Goal: Task Accomplishment & Management: Complete application form

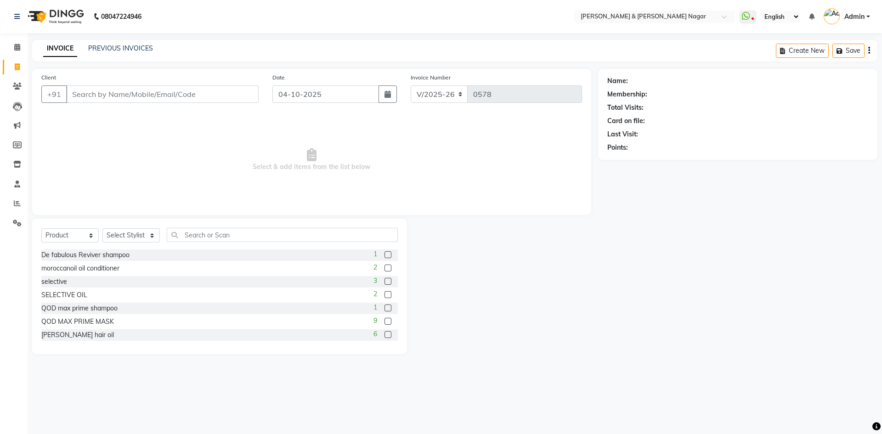
select select "789"
select select "product"
click at [79, 100] on input "Client" at bounding box center [162, 93] width 192 height 17
click at [74, 93] on input "Client" at bounding box center [162, 93] width 192 height 17
click at [89, 93] on input "903570688" at bounding box center [139, 93] width 146 height 17
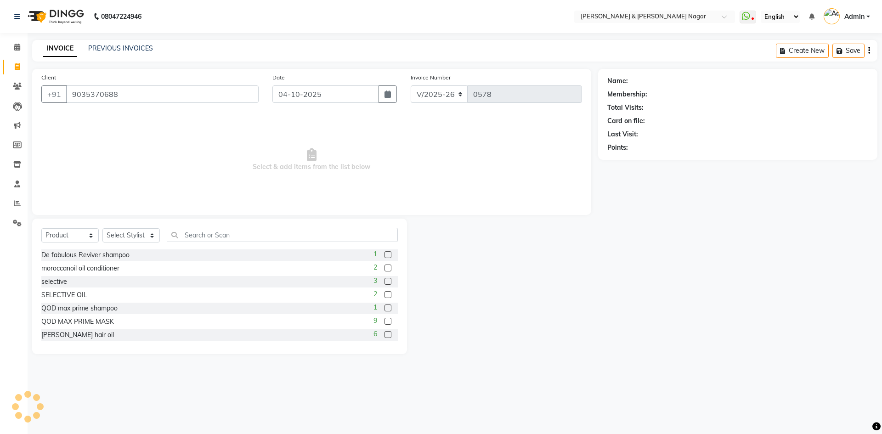
type input "9035370688"
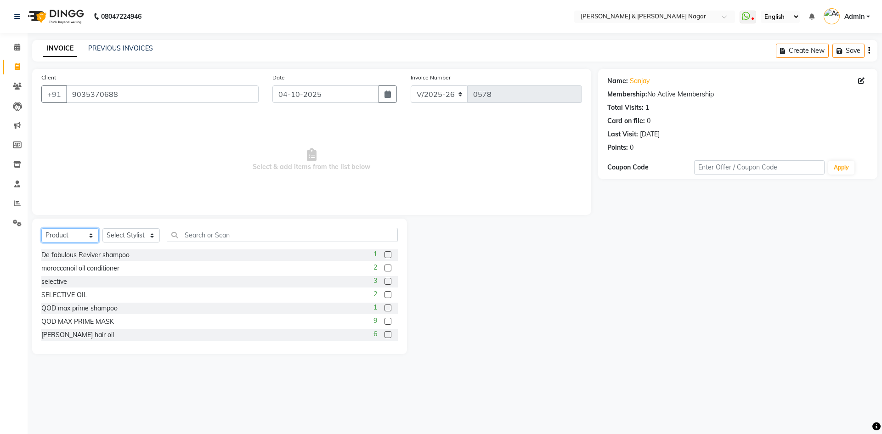
click at [71, 232] on select "Select Service Product Membership Package Voucher Prepaid Gift Card" at bounding box center [69, 235] width 57 height 14
select select "service"
click at [41, 228] on select "Select Service Product Membership Package Voucher Prepaid Gift Card" at bounding box center [69, 235] width 57 height 14
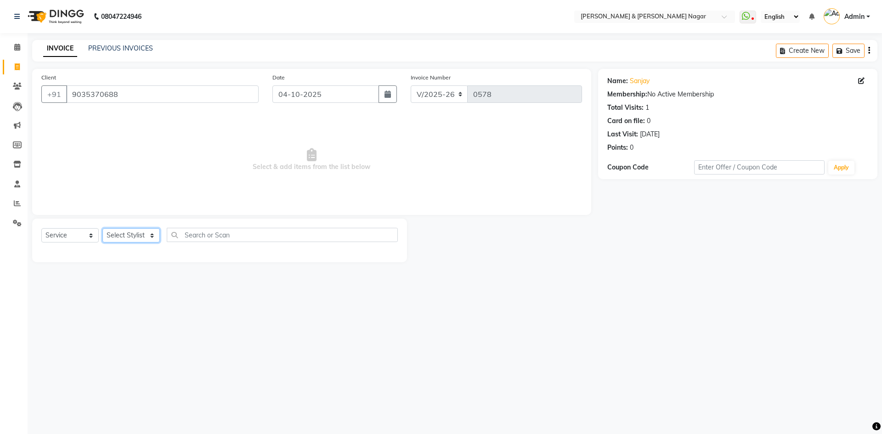
click at [135, 230] on select "Select Stylist ANIKASH [PERSON_NAME] Manager [PERSON_NAME] [PERSON_NAME]" at bounding box center [130, 235] width 57 height 14
select select "61217"
click at [102, 228] on select "Select Stylist ANIKASH [PERSON_NAME] Manager [PERSON_NAME] [PERSON_NAME]" at bounding box center [130, 235] width 57 height 14
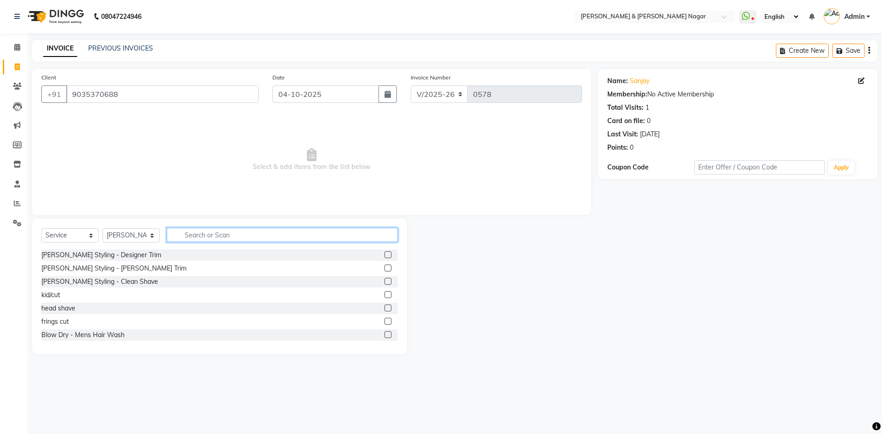
click at [202, 233] on input "text" at bounding box center [282, 235] width 231 height 14
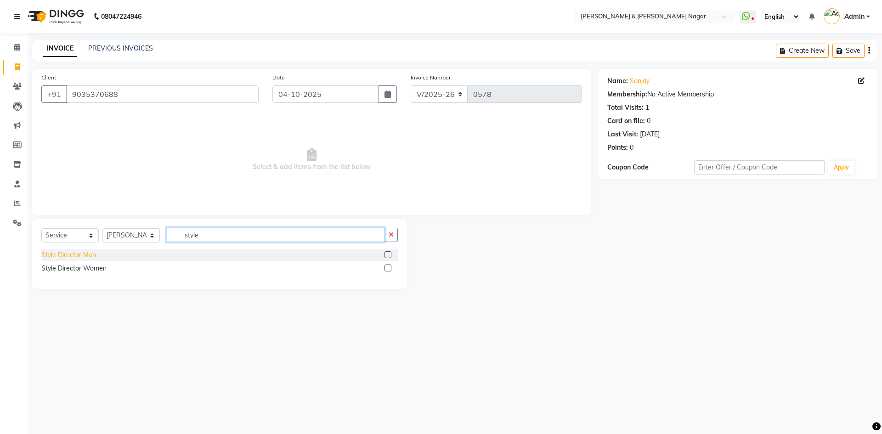
type input "style"
click at [66, 254] on div "Style Director Men" at bounding box center [68, 255] width 55 height 10
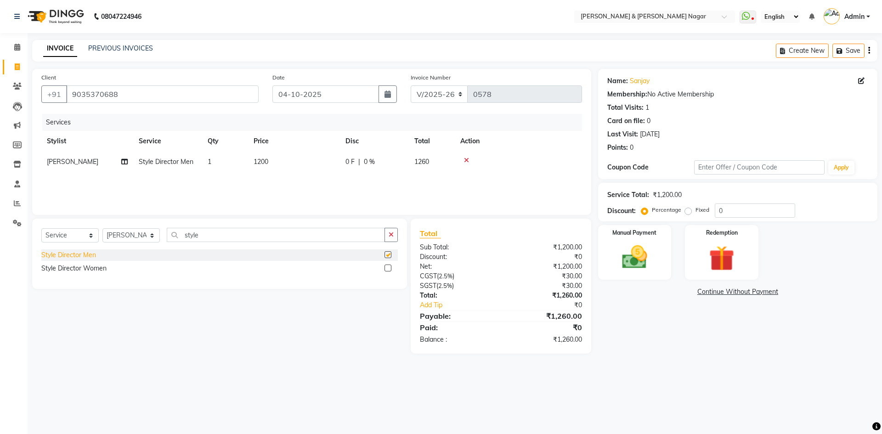
checkbox input "false"
click at [271, 163] on td "1200" at bounding box center [294, 162] width 92 height 21
select select "61217"
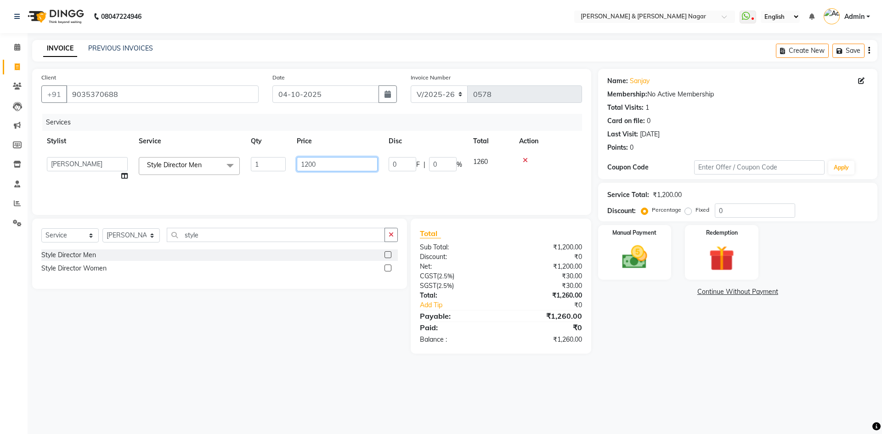
click at [327, 167] on input "1200" at bounding box center [337, 164] width 81 height 14
type input "1"
type input "900"
drag, startPoint x: 566, startPoint y: 174, endPoint x: 544, endPoint y: 183, distance: 23.7
click at [563, 175] on div "Services Stylist Service Qty Price Disc Total Action ANIKASH [PERSON_NAME] Dev …" at bounding box center [311, 160] width 541 height 92
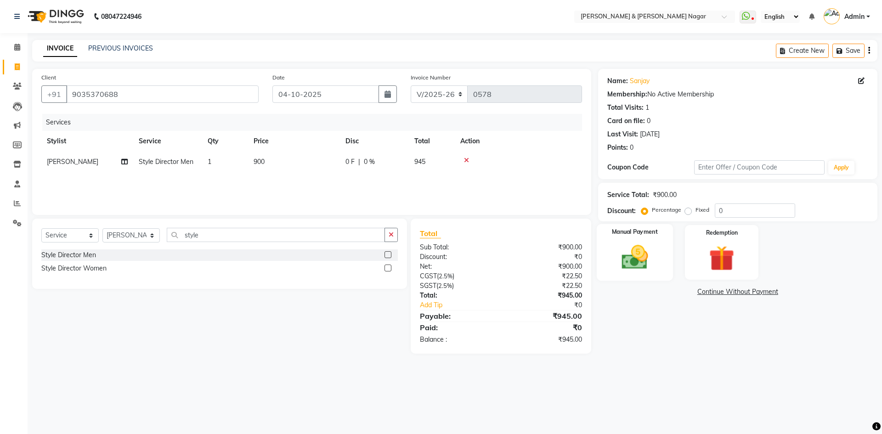
click at [632, 260] on img at bounding box center [634, 257] width 43 height 30
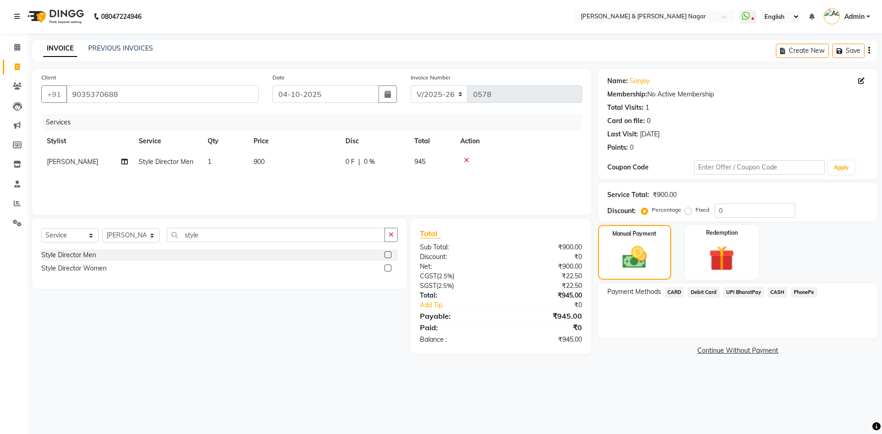
click at [795, 293] on span "PhonePe" at bounding box center [804, 292] width 26 height 11
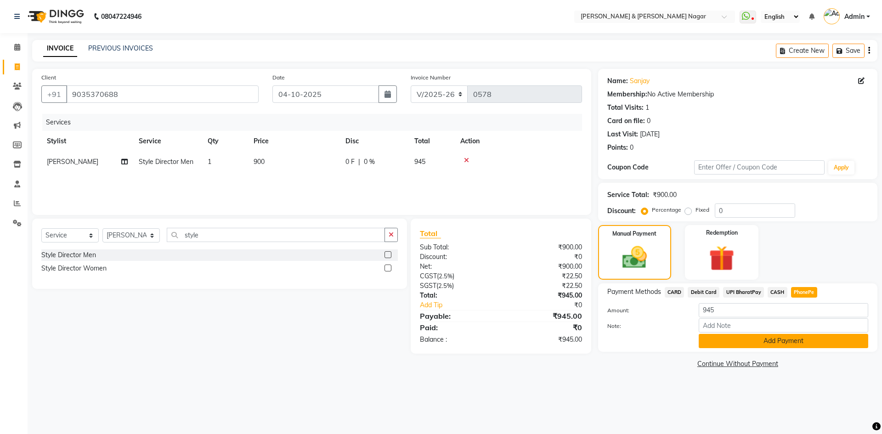
click at [775, 341] on button "Add Payment" at bounding box center [783, 341] width 169 height 14
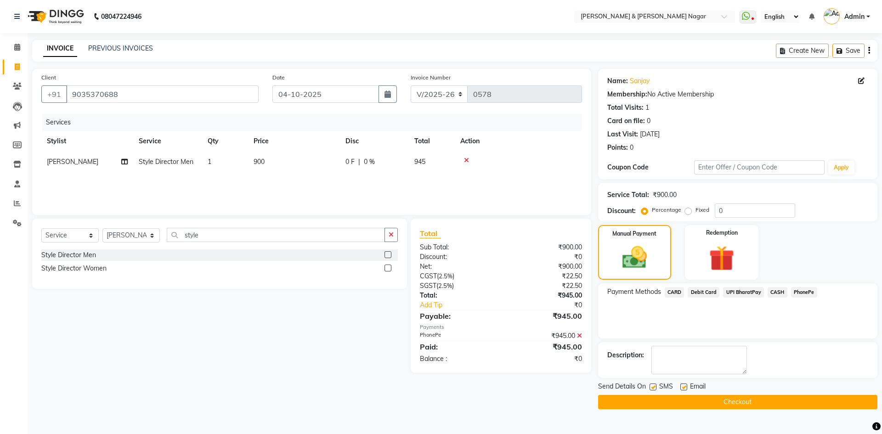
click at [737, 404] on button "Checkout" at bounding box center [737, 402] width 279 height 14
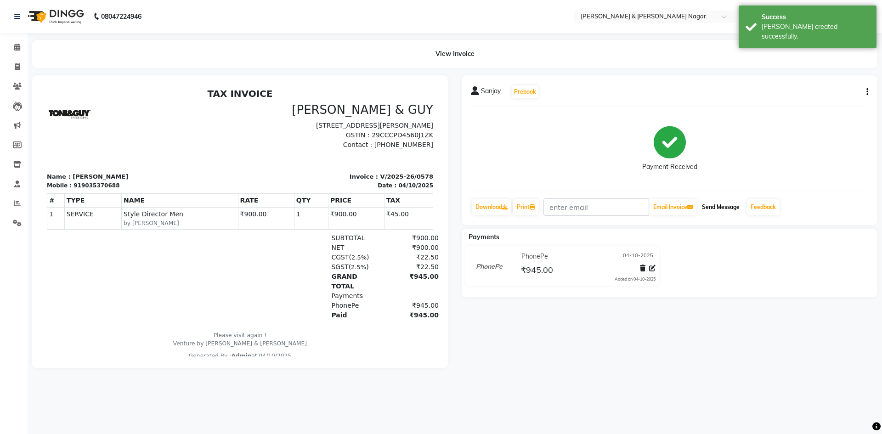
click at [715, 205] on button "Send Message" at bounding box center [720, 207] width 45 height 16
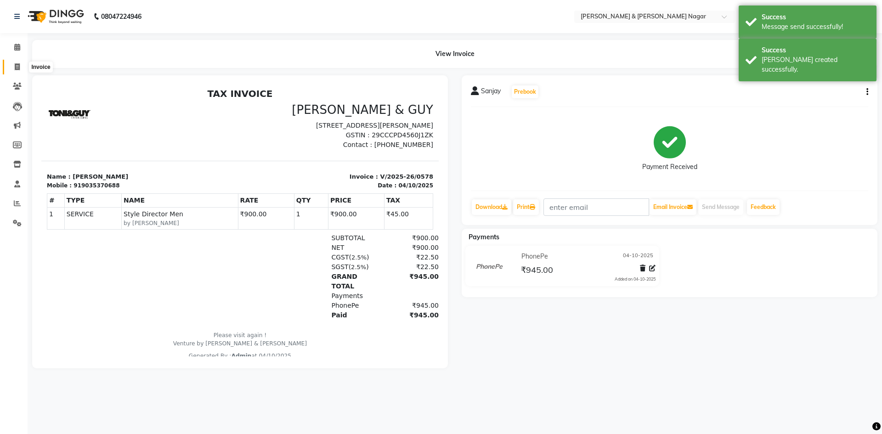
click at [16, 66] on icon at bounding box center [17, 66] width 5 height 7
select select "789"
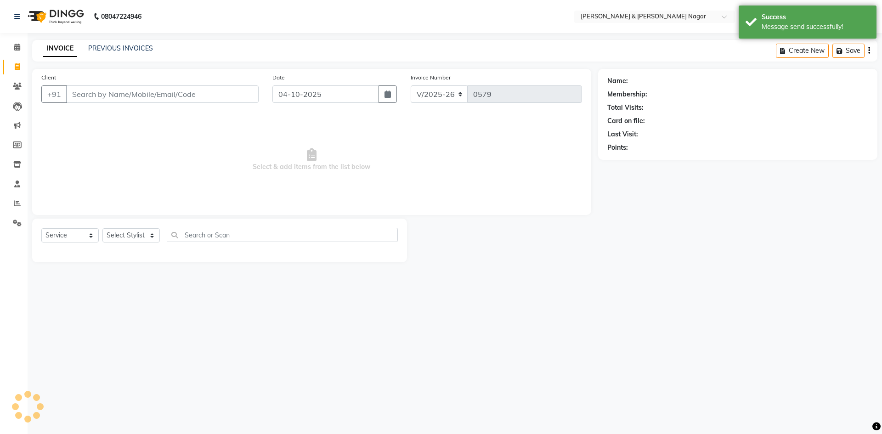
select select "product"
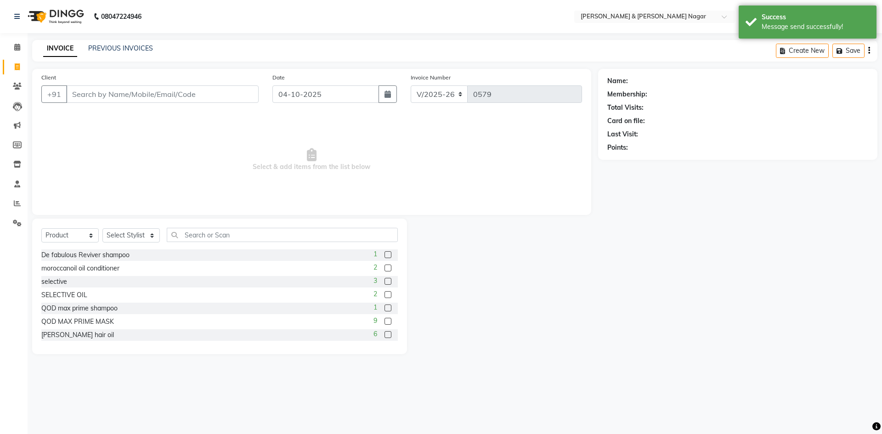
click at [79, 96] on input "Client" at bounding box center [162, 93] width 192 height 17
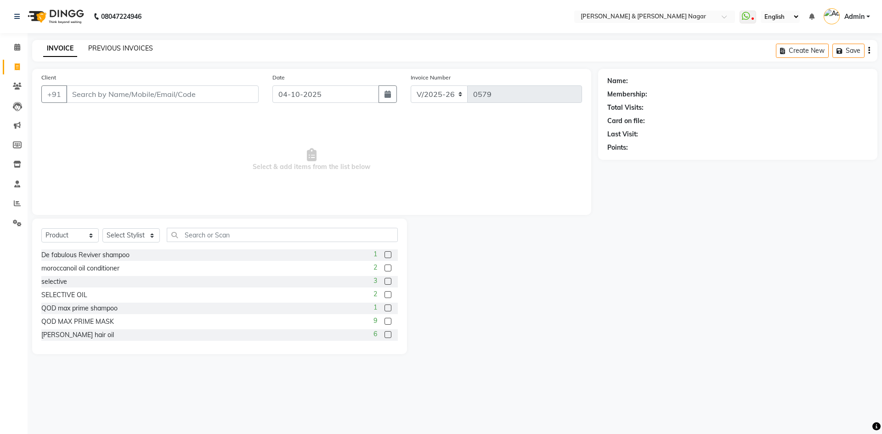
click at [132, 48] on link "PREVIOUS INVOICES" at bounding box center [120, 48] width 65 height 8
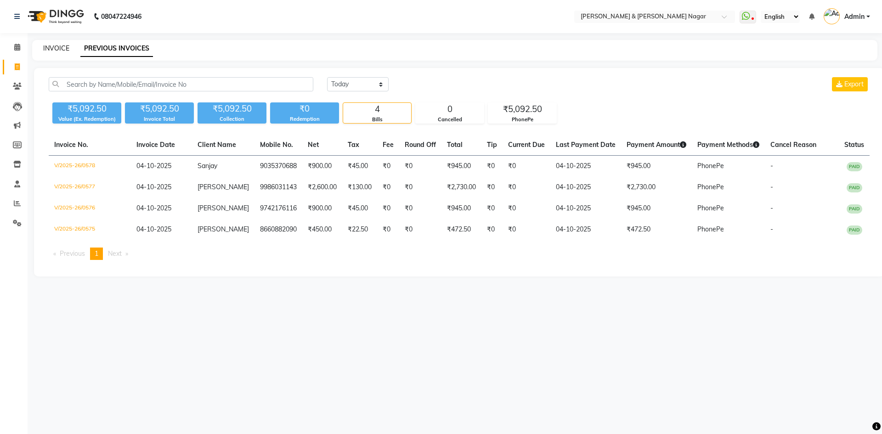
click at [51, 49] on link "INVOICE" at bounding box center [56, 48] width 26 height 8
select select "service"
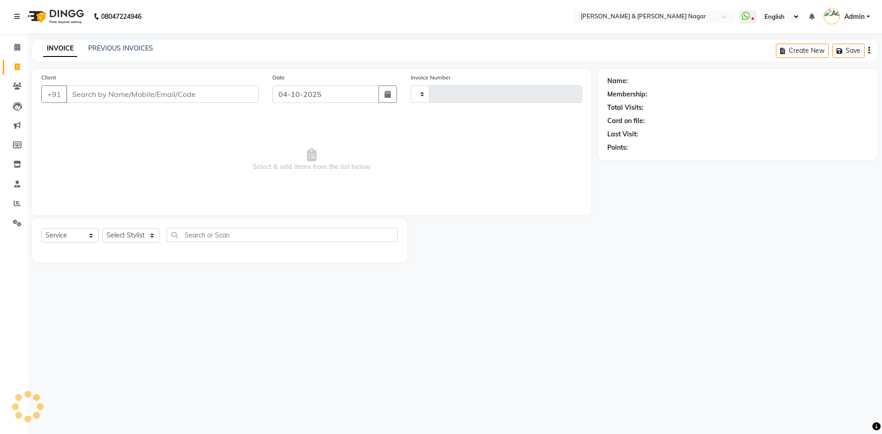
type input "0579"
select select "789"
select select "product"
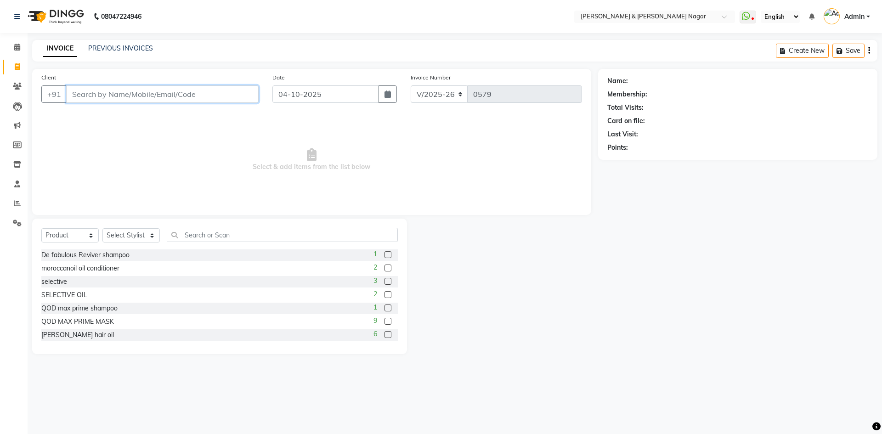
click at [197, 92] on input "Client" at bounding box center [162, 93] width 192 height 17
type input "9"
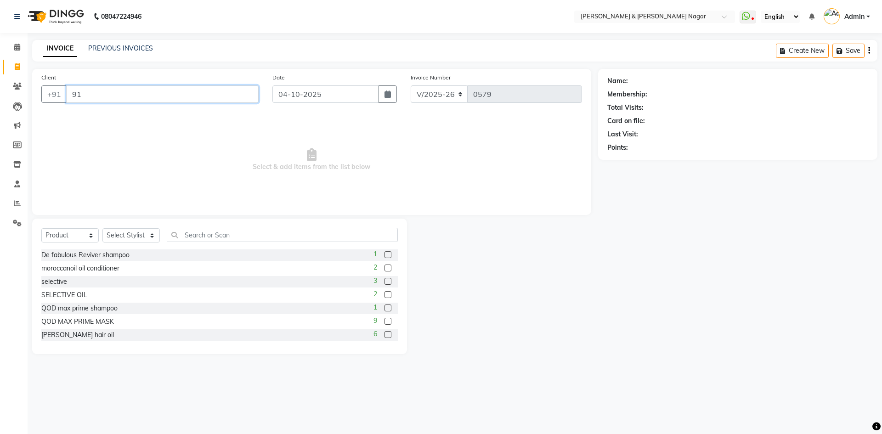
type input "9"
